Goal: Task Accomplishment & Management: Manage account settings

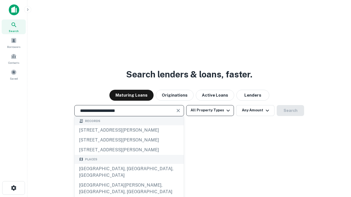
type input "**********"
click at [210, 110] on button "All Property Types" at bounding box center [210, 110] width 48 height 11
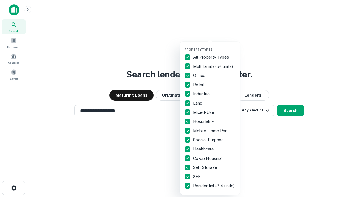
click at [214, 46] on button "button" at bounding box center [214, 46] width 60 height 0
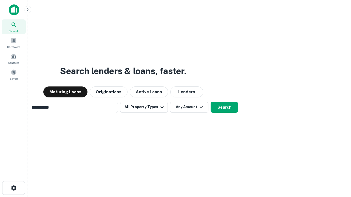
scroll to position [8, 0]
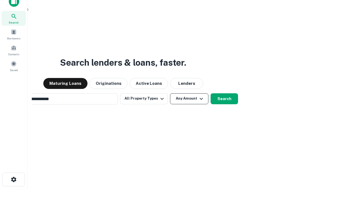
click at [170, 93] on button "Any Amount" at bounding box center [189, 98] width 38 height 11
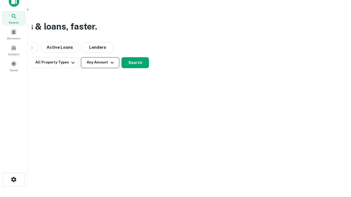
scroll to position [9, 0]
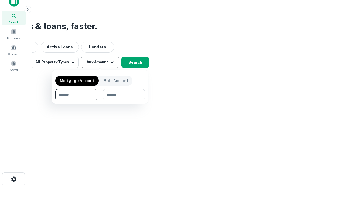
type input "*******"
click at [100, 100] on button "button" at bounding box center [99, 100] width 89 height 0
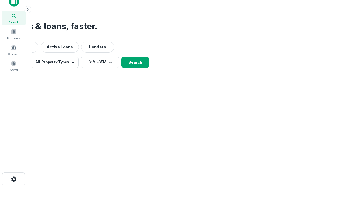
scroll to position [0, 0]
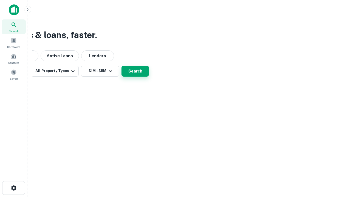
click at [149, 77] on button "Search" at bounding box center [134, 71] width 27 height 11
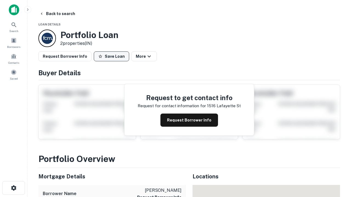
click at [111, 56] on button "Save Loan" at bounding box center [111, 56] width 35 height 10
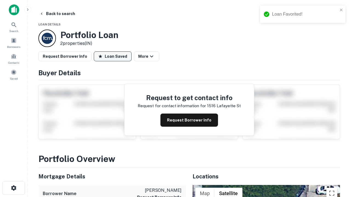
click at [113, 56] on button "Loan Saved" at bounding box center [113, 56] width 38 height 10
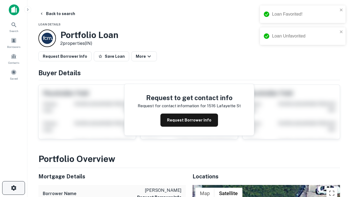
click at [13, 188] on icon "button" at bounding box center [13, 188] width 7 height 7
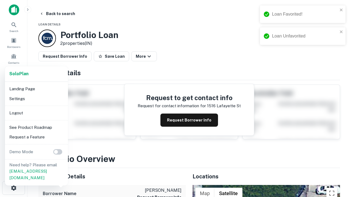
click at [36, 113] on li "Logout" at bounding box center [36, 113] width 59 height 10
